Goal: Transaction & Acquisition: Subscribe to service/newsletter

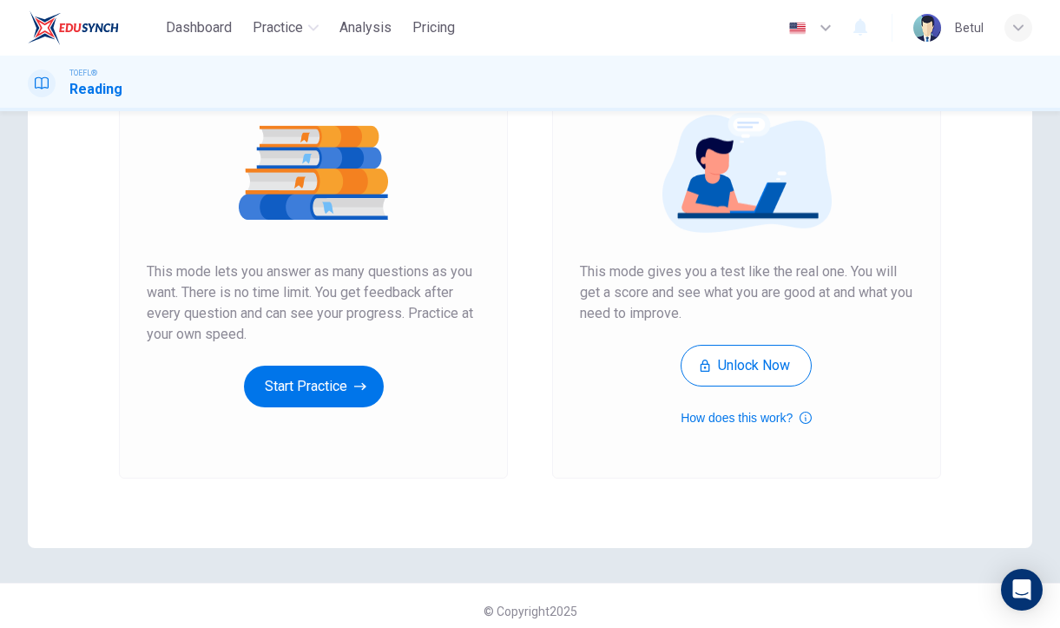
scroll to position [212, 0]
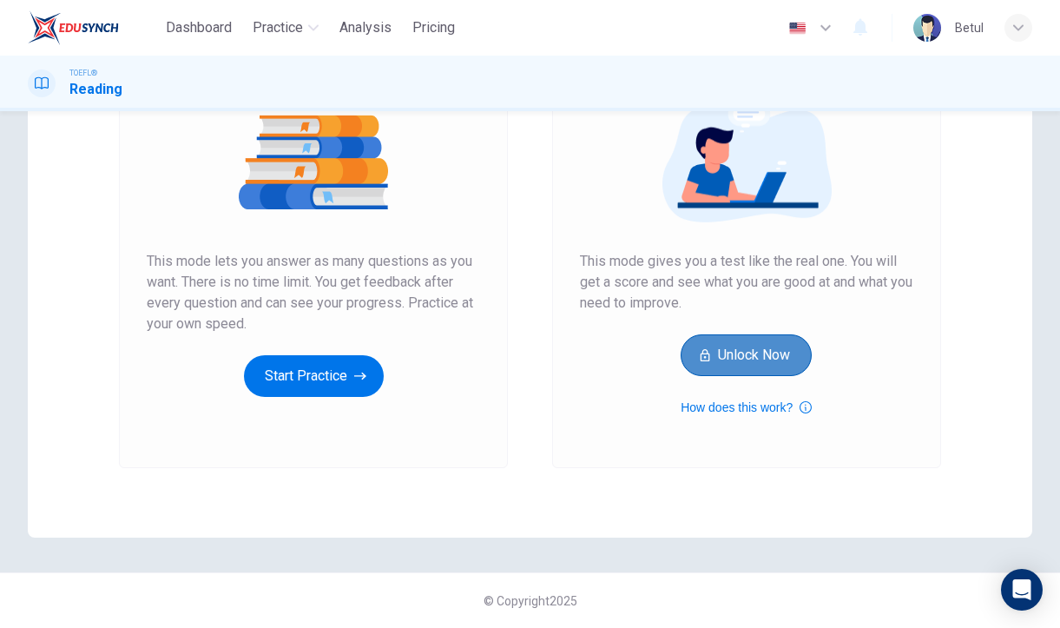
click at [777, 350] on button "Unlock Now" at bounding box center [746, 355] width 131 height 42
